Goal: Find contact information: Find contact information

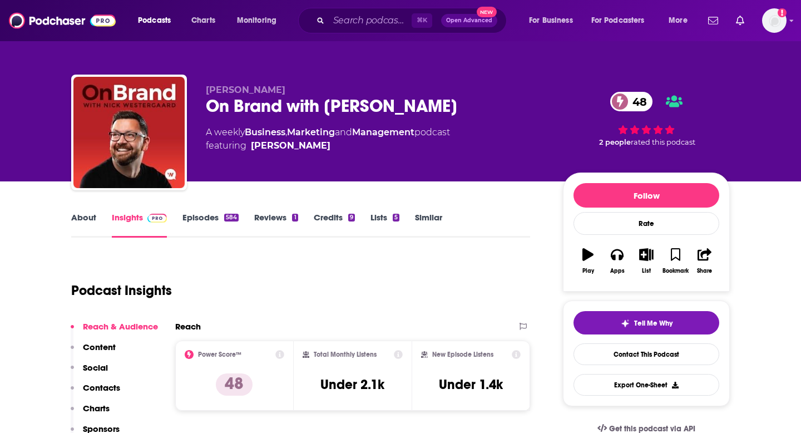
click at [343, 31] on div "⌘ K Open Advanced New" at bounding box center [402, 21] width 208 height 26
click at [351, 17] on input "Search podcasts, credits, & more..." at bounding box center [370, 21] width 83 height 18
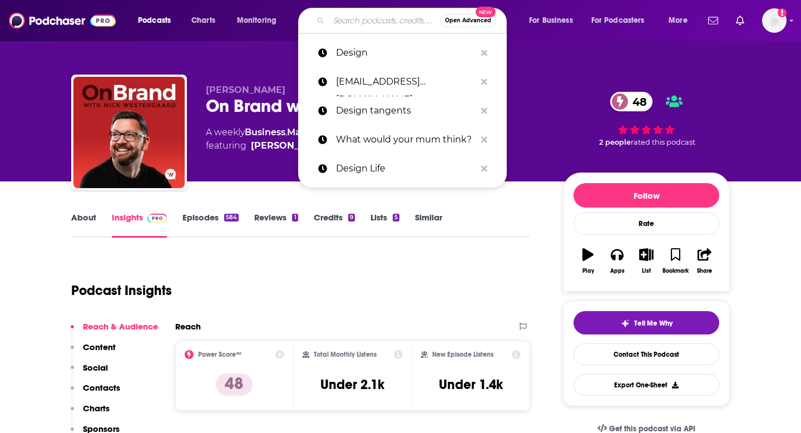
paste input "Women Who Brand"
type input "Women Who Brand"
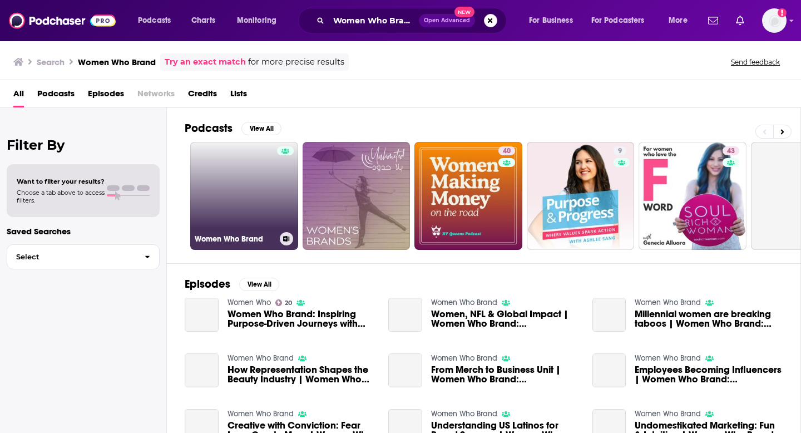
click at [232, 200] on link "Women Who Brand" at bounding box center [244, 196] width 108 height 108
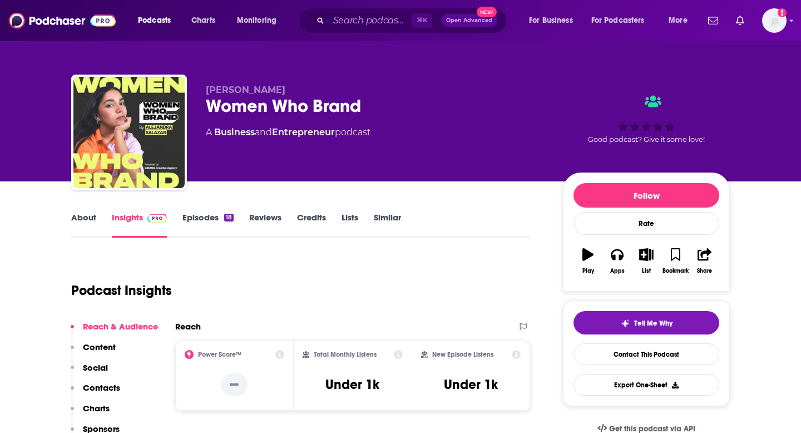
click at [85, 223] on link "About" at bounding box center [83, 225] width 25 height 26
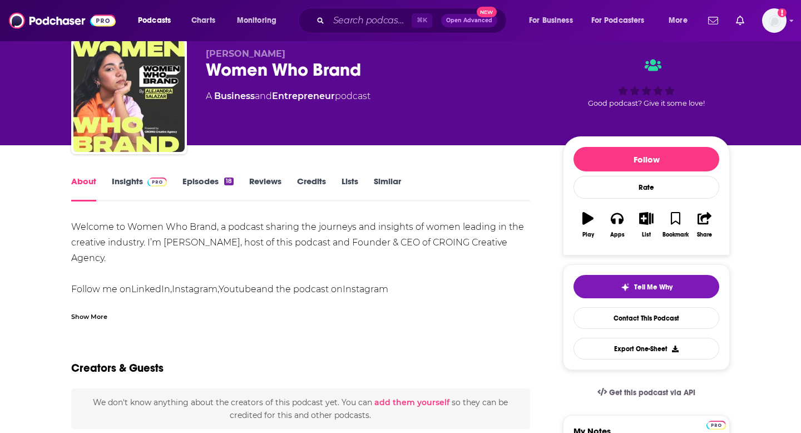
scroll to position [37, 0]
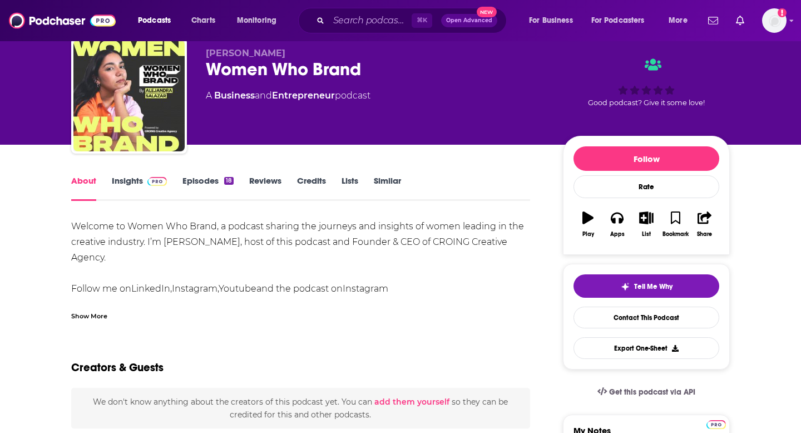
click at [87, 310] on div "Show More" at bounding box center [89, 315] width 36 height 11
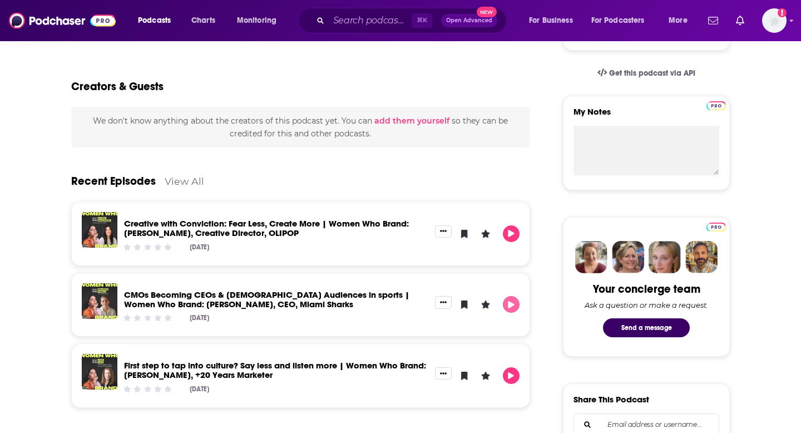
scroll to position [198, 0]
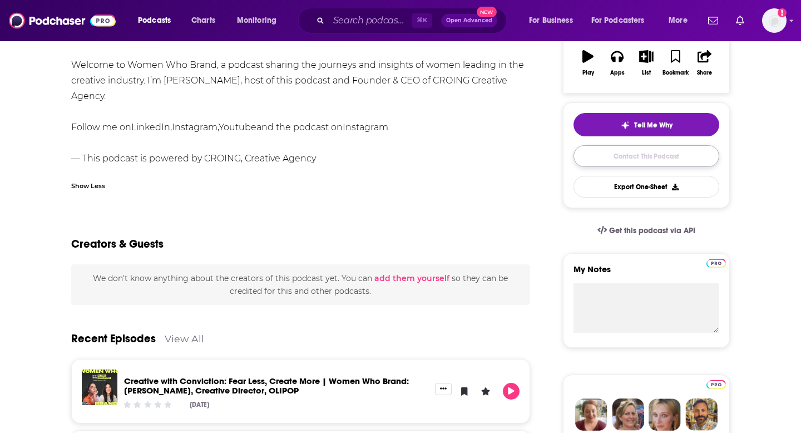
click at [630, 155] on link "Contact This Podcast" at bounding box center [646, 156] width 146 height 22
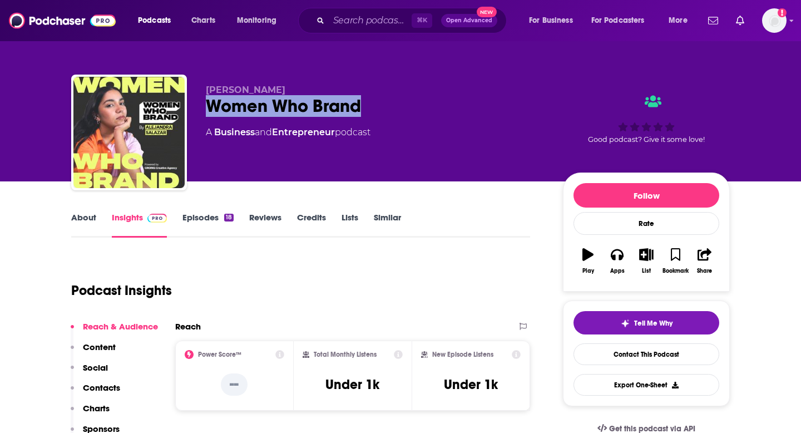
drag, startPoint x: 207, startPoint y: 105, endPoint x: 390, endPoint y: 106, distance: 183.5
click at [390, 106] on div "Women Who Brand" at bounding box center [375, 106] width 339 height 22
drag, startPoint x: 296, startPoint y: 89, endPoint x: 201, endPoint y: 87, distance: 94.5
click at [201, 87] on div "[PERSON_NAME] Women Who Brand A Business and Entrepreneur podcast Good podcast?…" at bounding box center [400, 134] width 658 height 120
copy span "[PERSON_NAME]"
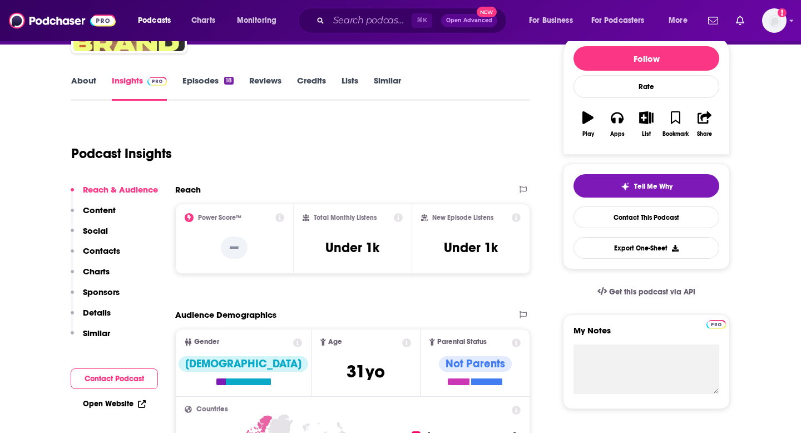
scroll to position [136, 0]
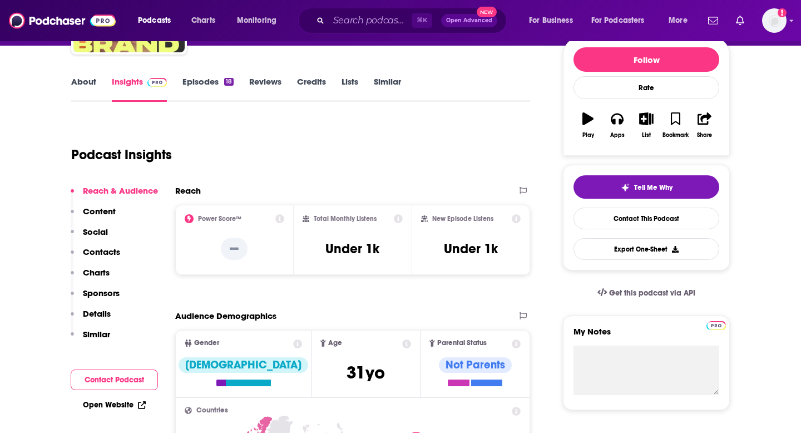
click at [201, 83] on link "Episodes 18" at bounding box center [207, 89] width 51 height 26
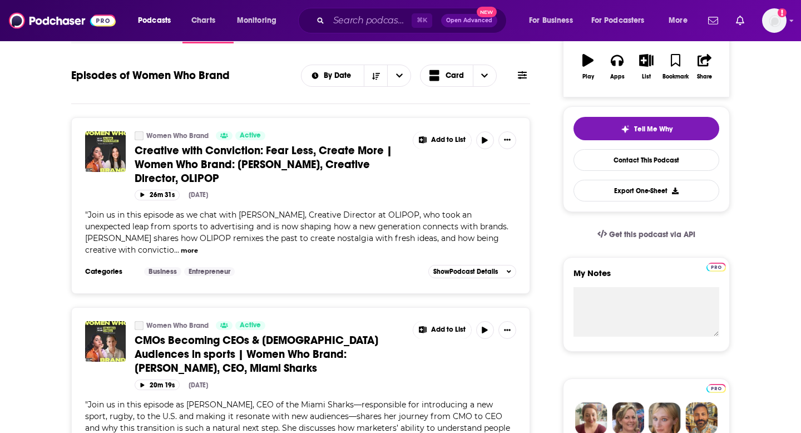
scroll to position [199, 0]
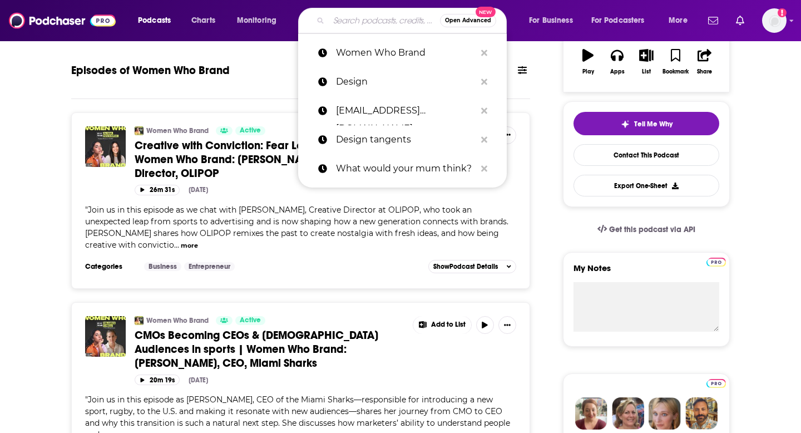
click at [366, 13] on input "Search podcasts, credits, & more..." at bounding box center [384, 21] width 111 height 18
paste input "Climate Salon"
type input "Climate Salon"
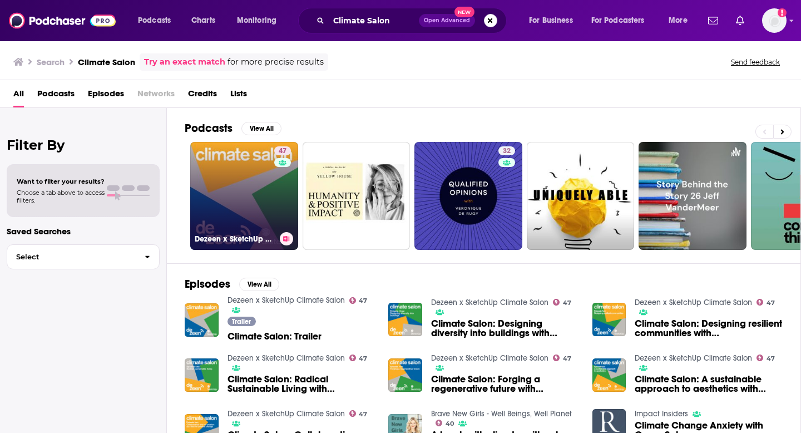
click at [235, 193] on link "47 Dezeen x SketchUp Climate Salon" at bounding box center [244, 196] width 108 height 108
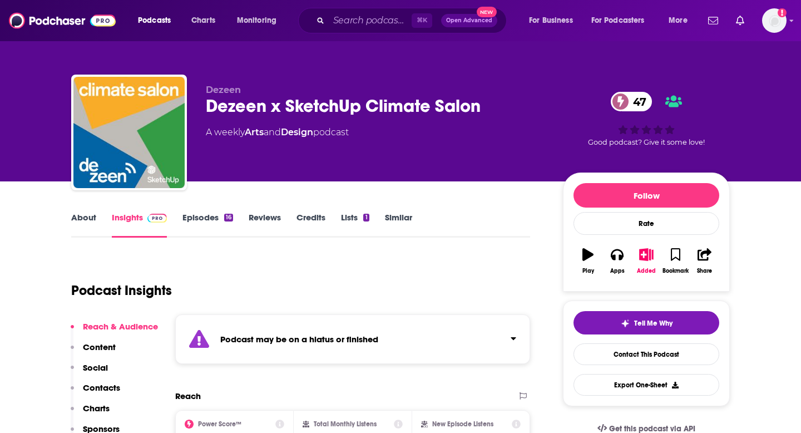
scroll to position [259, 0]
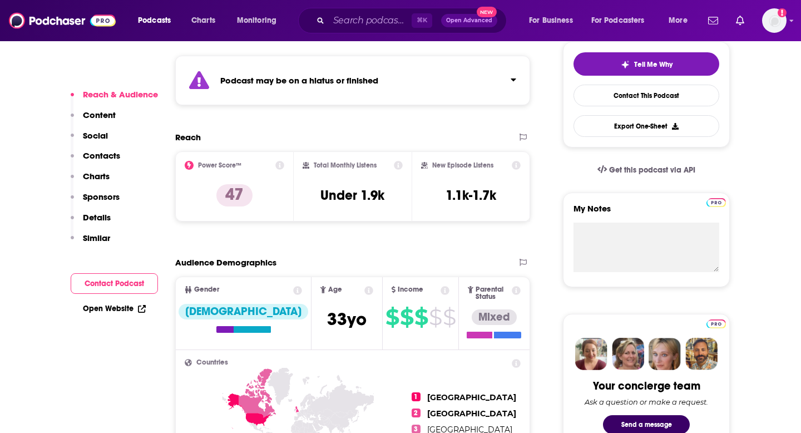
click at [332, 83] on strong "Podcast may be on a hiatus or finished" at bounding box center [299, 80] width 158 height 11
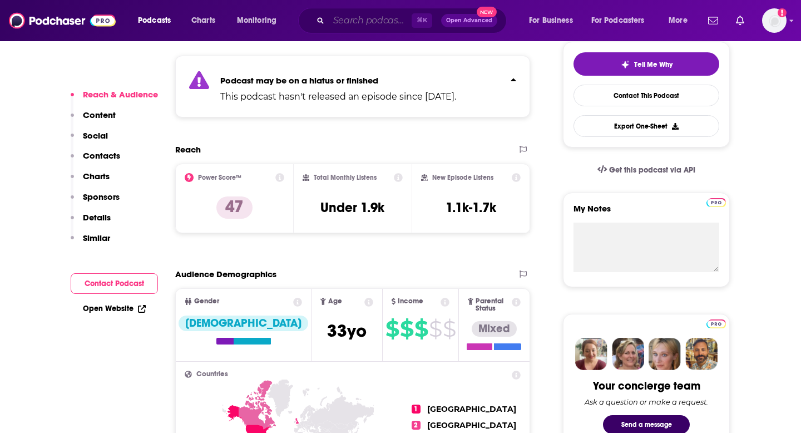
click at [355, 24] on input "Search podcasts, credits, & more..." at bounding box center [370, 21] width 83 height 18
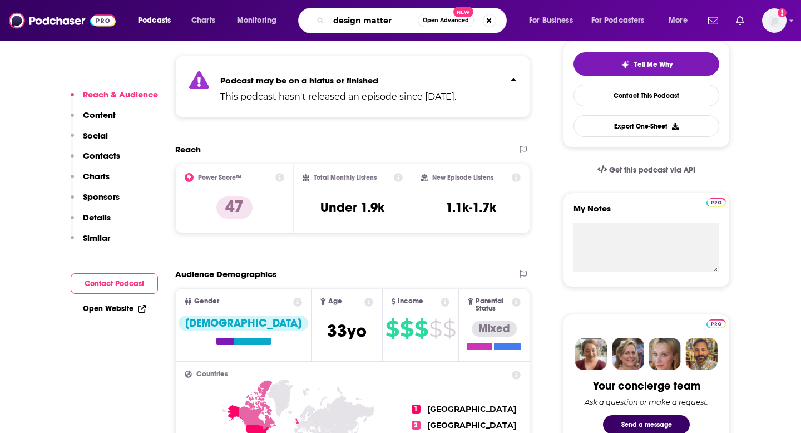
type input "design matters"
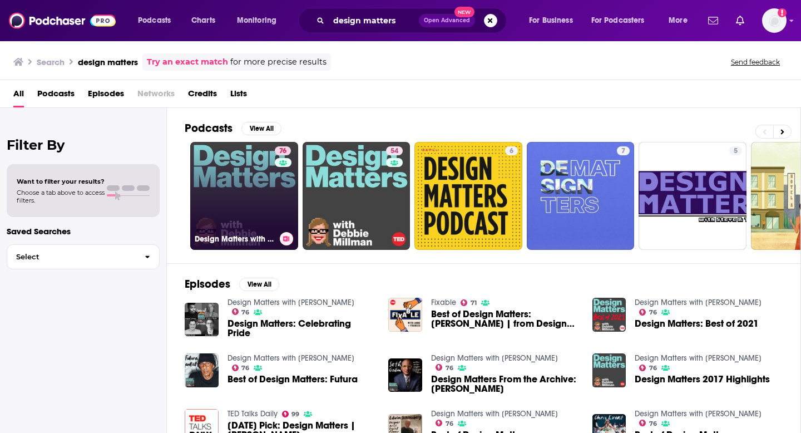
click at [220, 188] on link "76 Design Matters with [PERSON_NAME]" at bounding box center [244, 196] width 108 height 108
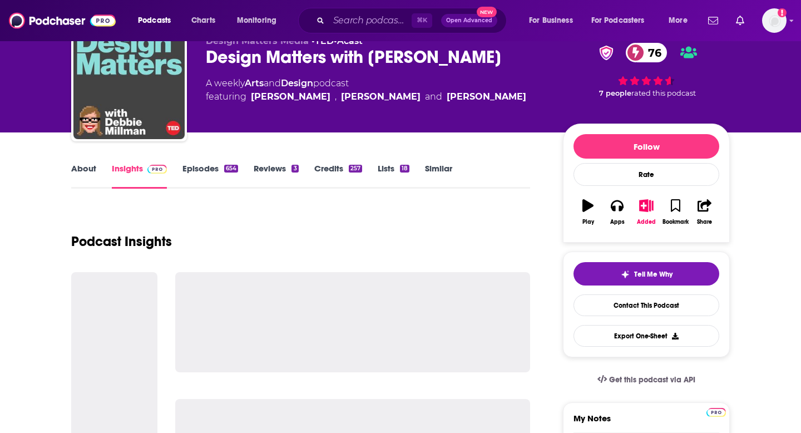
scroll to position [49, 0]
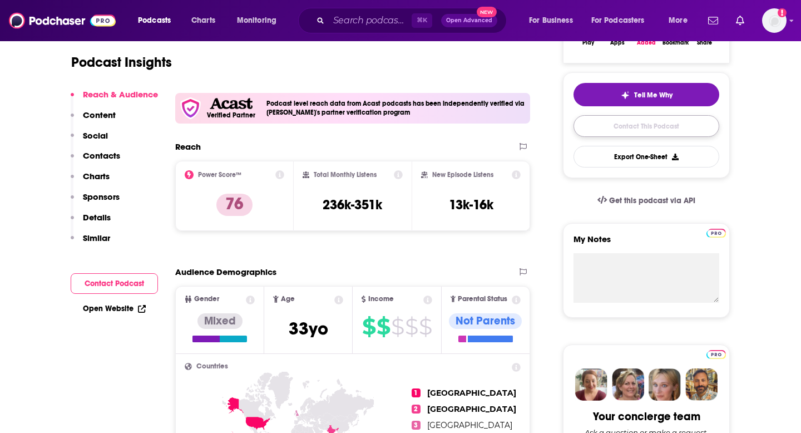
click at [616, 123] on link "Contact This Podcast" at bounding box center [646, 126] width 146 height 22
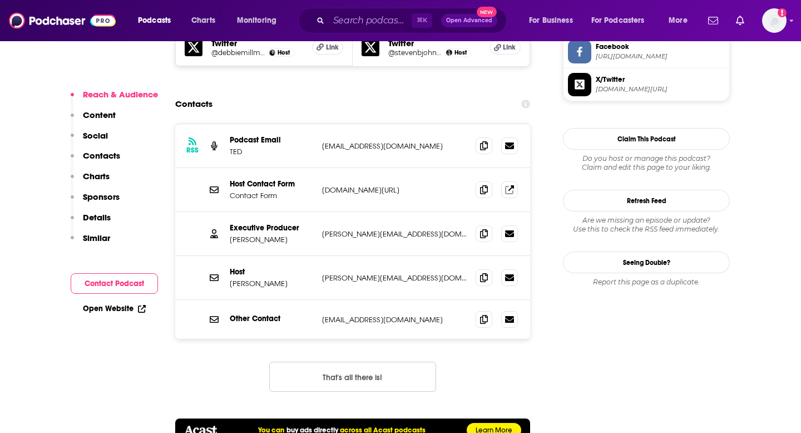
scroll to position [1075, 0]
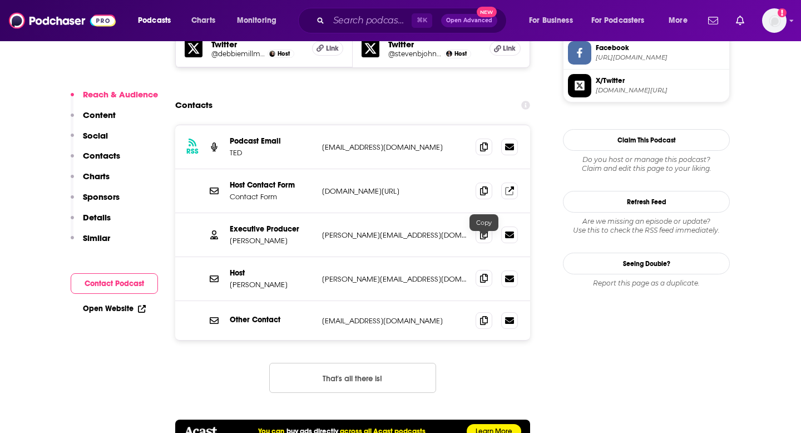
click at [483, 274] on icon at bounding box center [484, 278] width 8 height 9
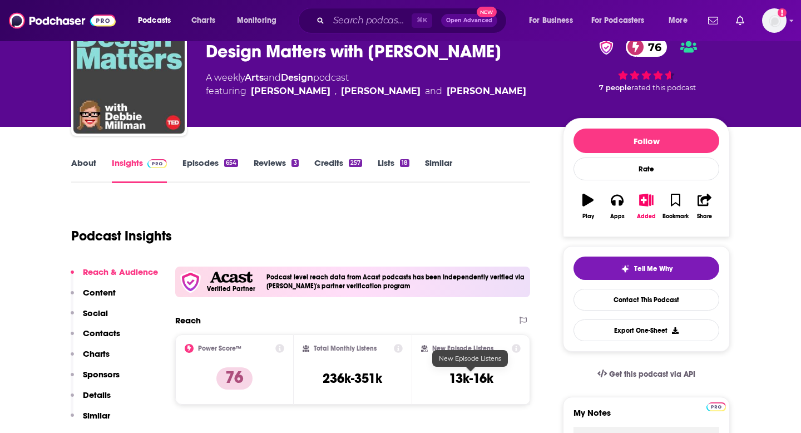
scroll to position [0, 0]
